Goal: Information Seeking & Learning: Learn about a topic

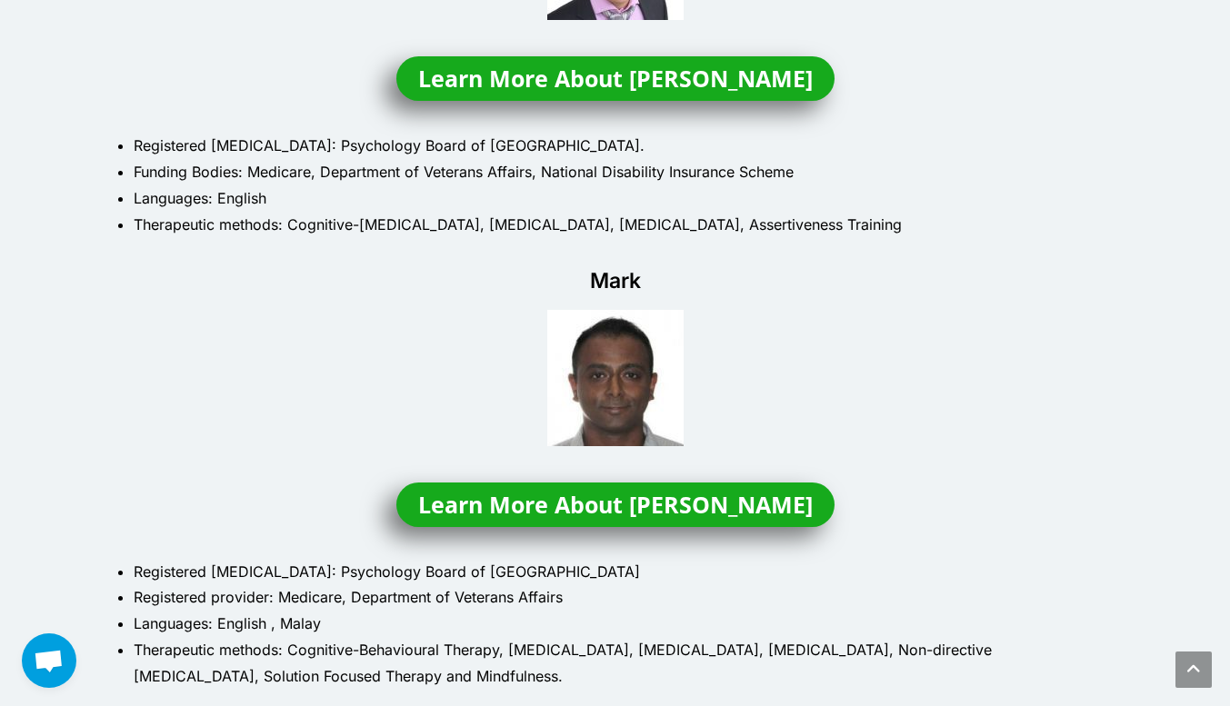
scroll to position [1242, 0]
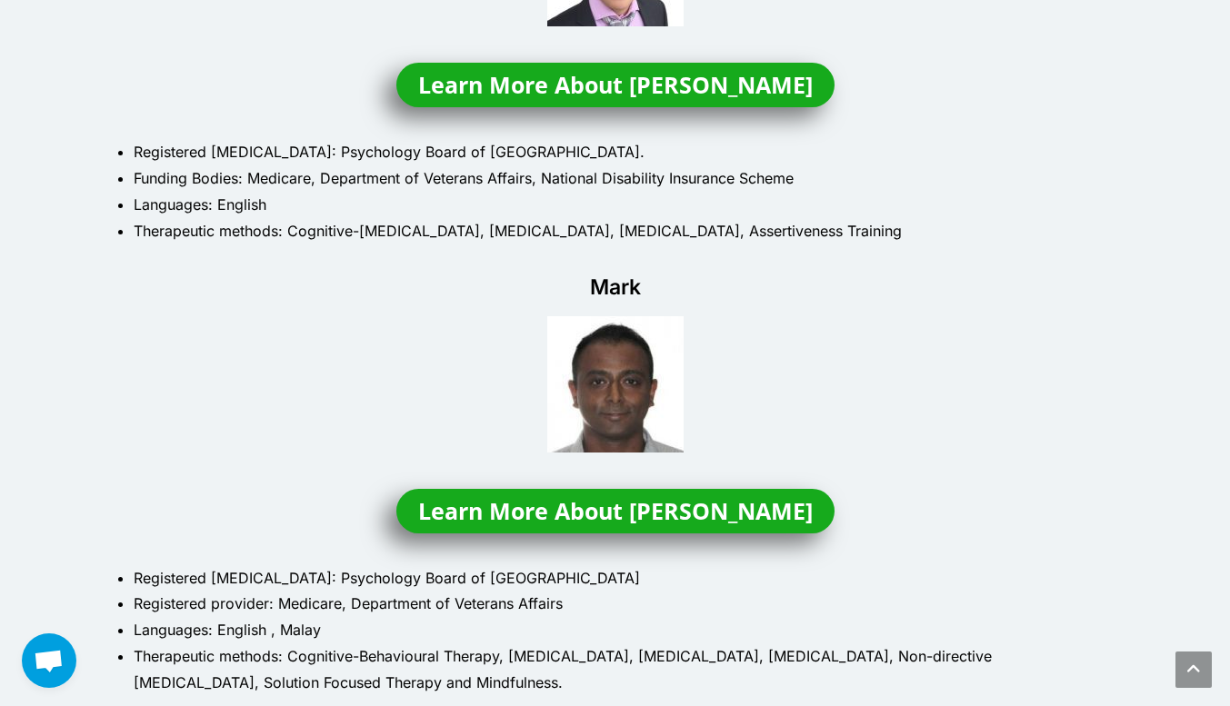
click at [627, 511] on span "Learn More About Mark" at bounding box center [615, 511] width 395 height 23
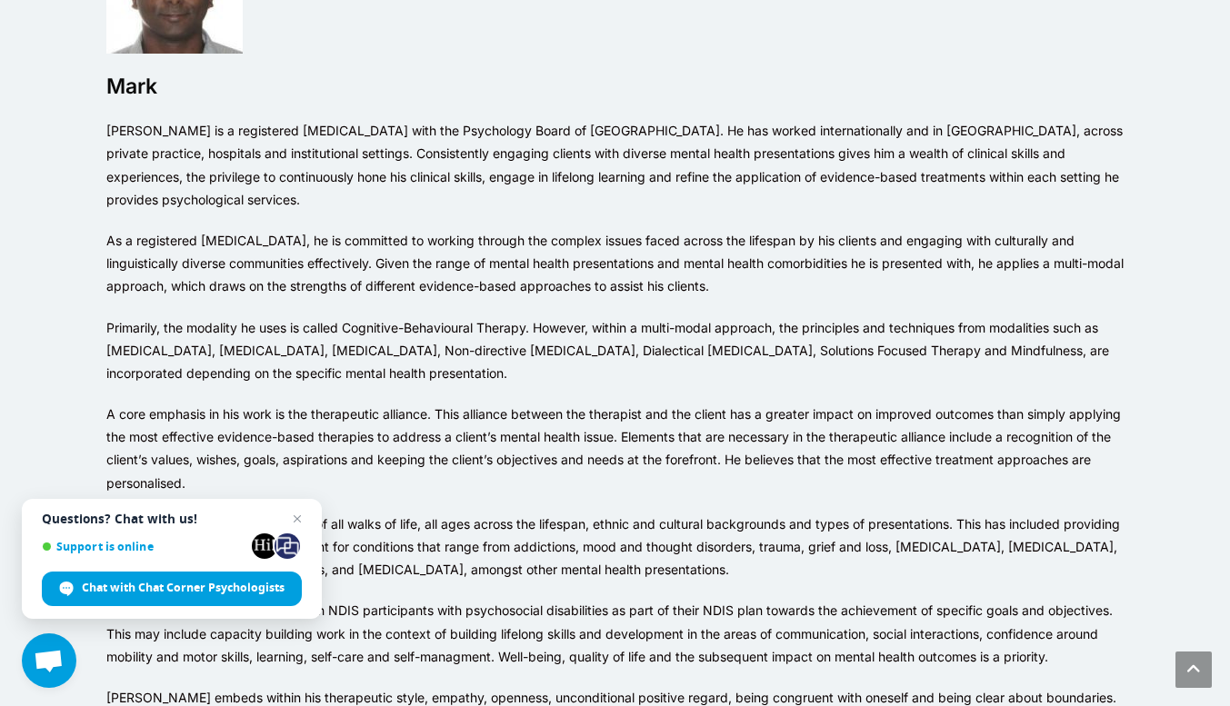
scroll to position [294, 0]
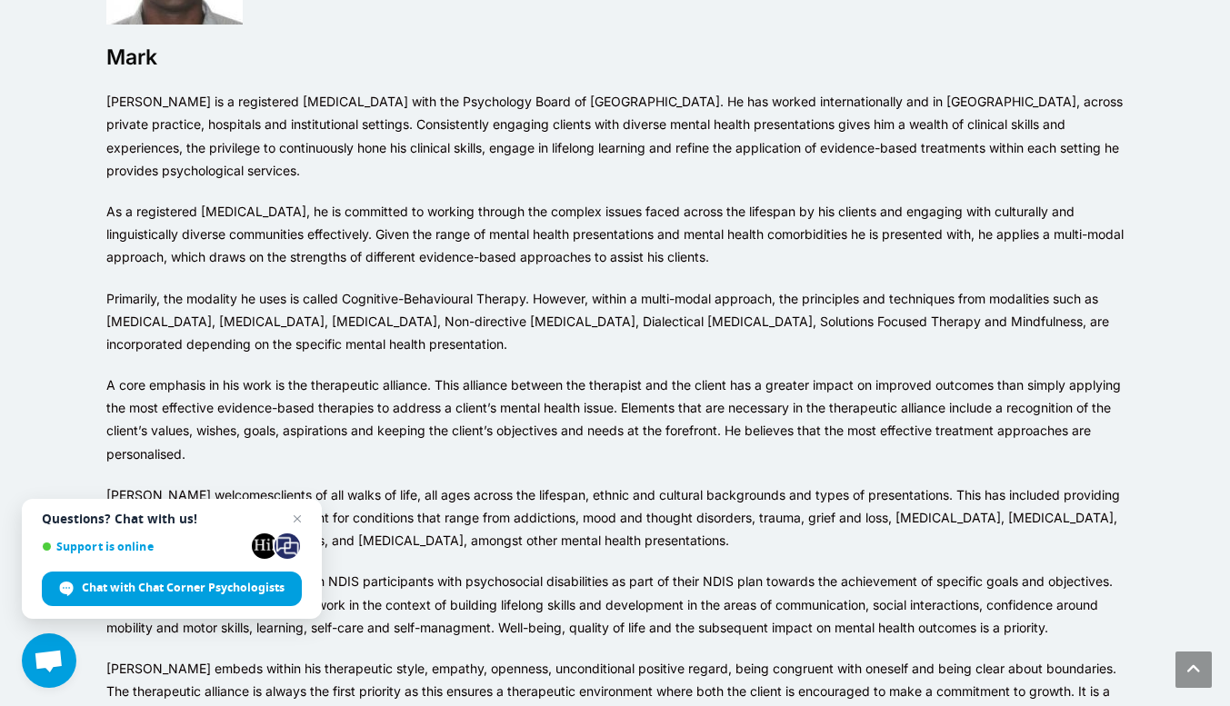
click at [759, 335] on p "Primarily, the modality he uses is called Cognitive-Behavioural Therapy. Howeve…" at bounding box center [615, 321] width 1018 height 69
